Goal: Transaction & Acquisition: Purchase product/service

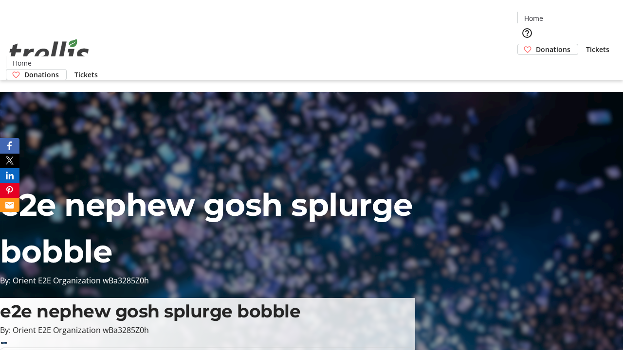
click at [536, 44] on span "Donations" at bounding box center [553, 49] width 35 height 10
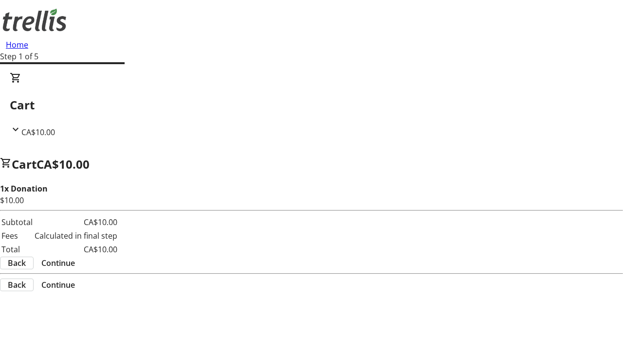
select select "CA"
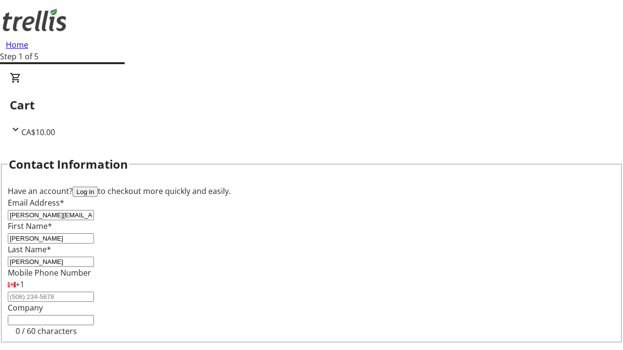
type input "[STREET_ADDRESS][PERSON_NAME]"
type input "Kelowna"
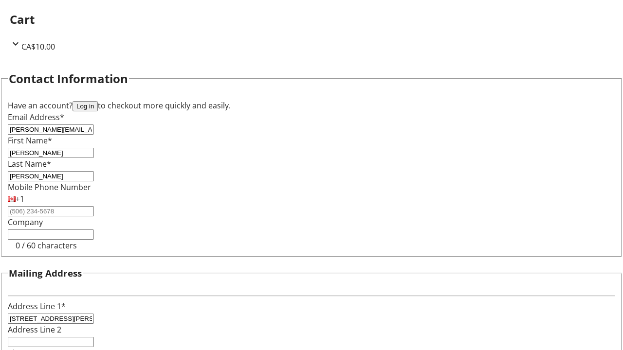
select select "BC"
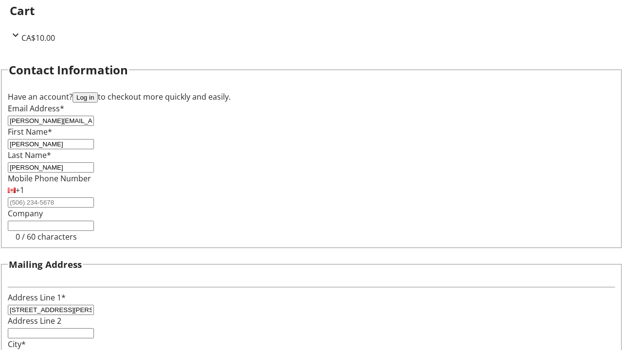
type input "Kelowna"
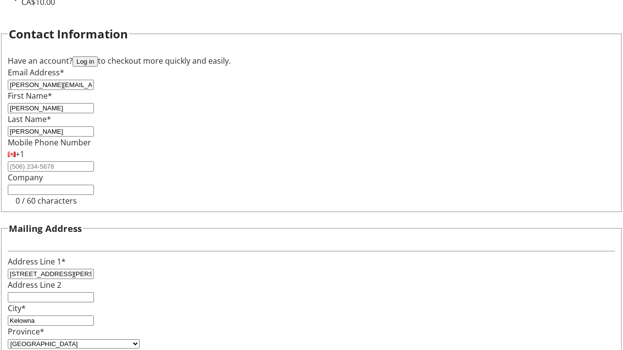
type input "V1Y 0C2"
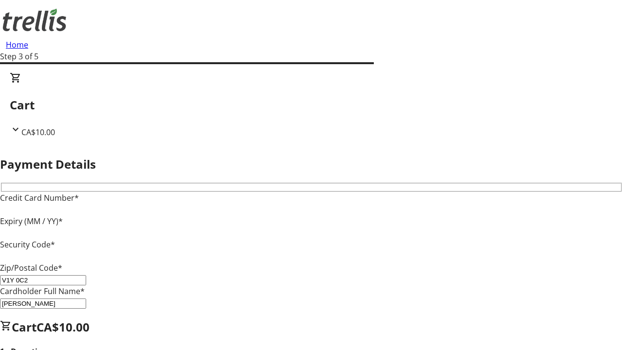
type input "V1Y 0C2"
